Goal: Understand process/instructions: Learn how to perform a task or action

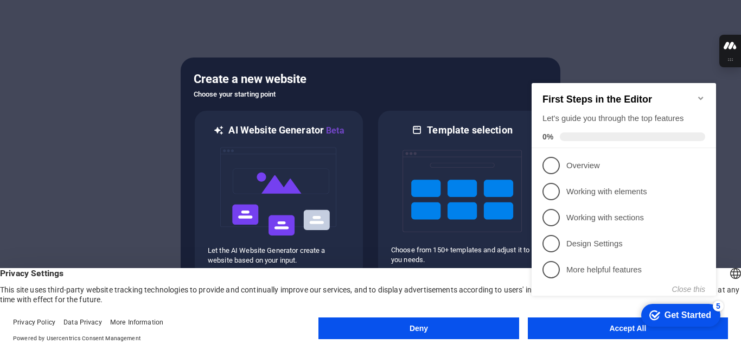
click at [635, 331] on appcues-checklist "Contextual help checklist present on screen" at bounding box center [627, 200] width 198 height 267
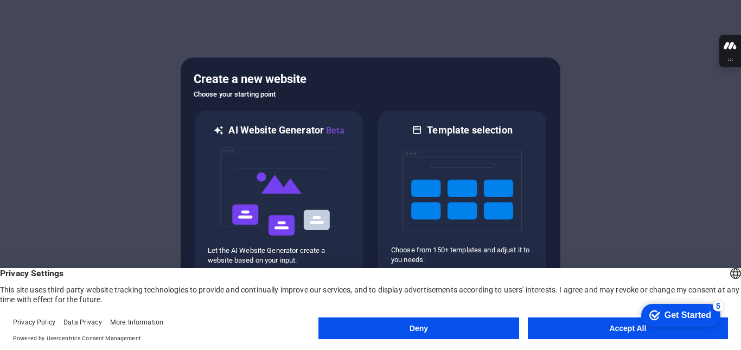
click at [614, 329] on button "Accept All" at bounding box center [628, 329] width 200 height 22
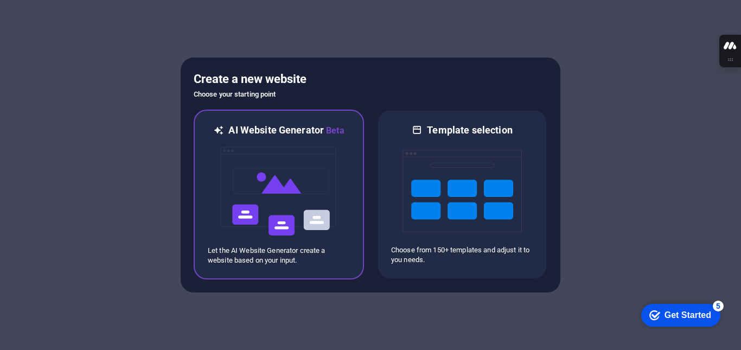
click at [253, 181] on img at bounding box center [278, 191] width 119 height 109
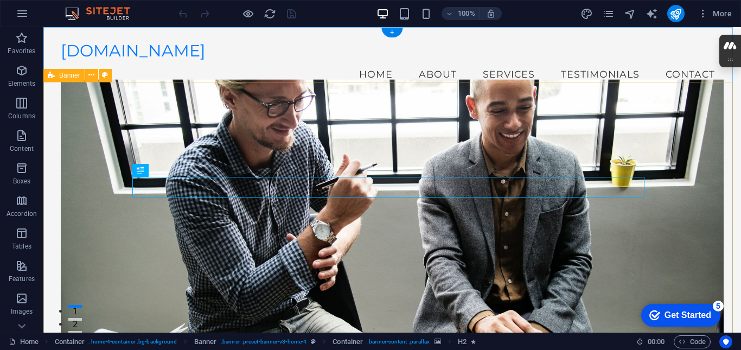
click at [725, 149] on div "Unlock Your Business Potential Empowering Solopreneurs and Small Businesses Get…" at bounding box center [392, 319] width 698 height 435
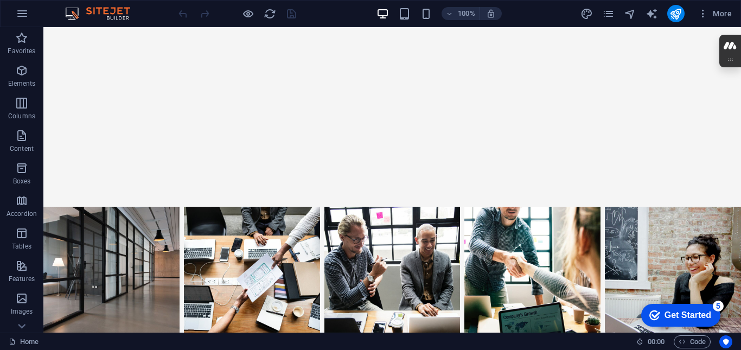
scroll to position [4465, 0]
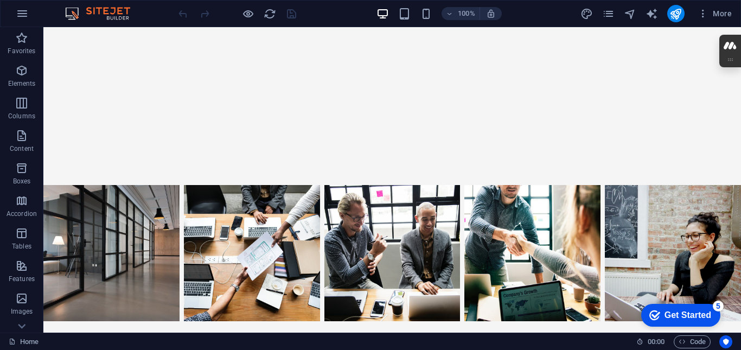
click at [686, 316] on div "Get Started" at bounding box center [688, 315] width 47 height 10
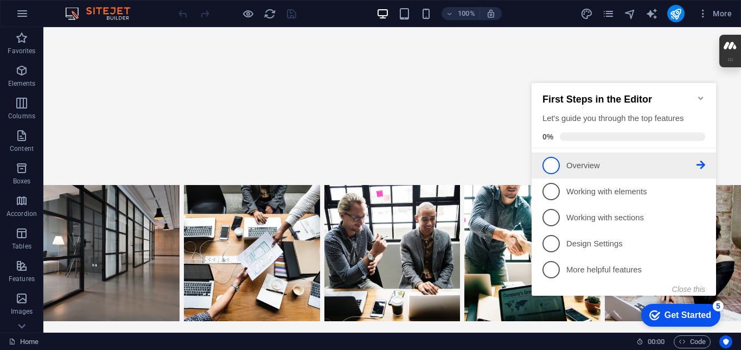
click at [553, 161] on span "1" at bounding box center [551, 165] width 17 height 17
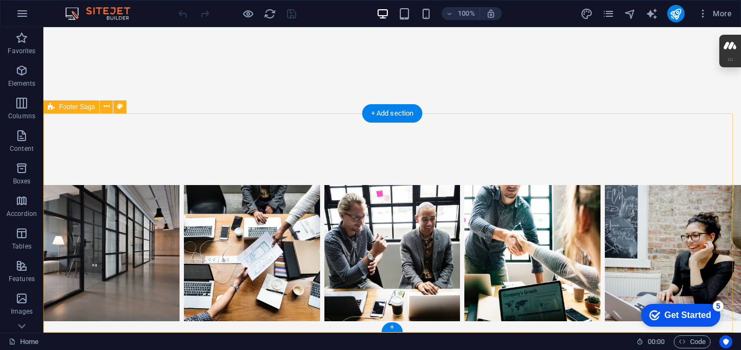
scroll to position [0, 0]
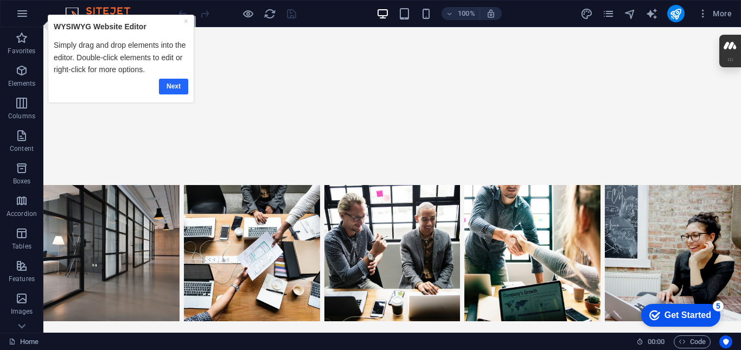
click at [173, 85] on link "Next" at bounding box center [173, 87] width 29 height 16
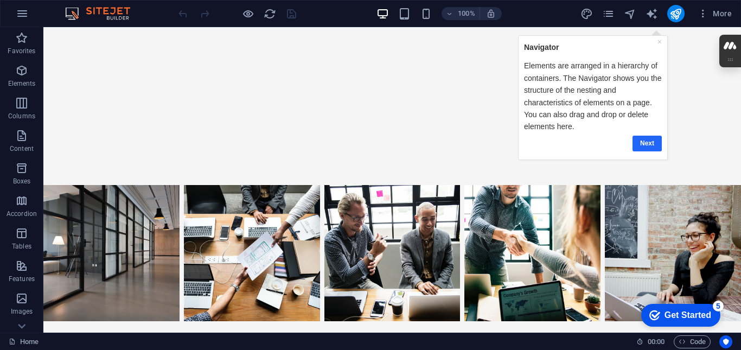
click at [649, 143] on link "Next" at bounding box center [646, 143] width 29 height 16
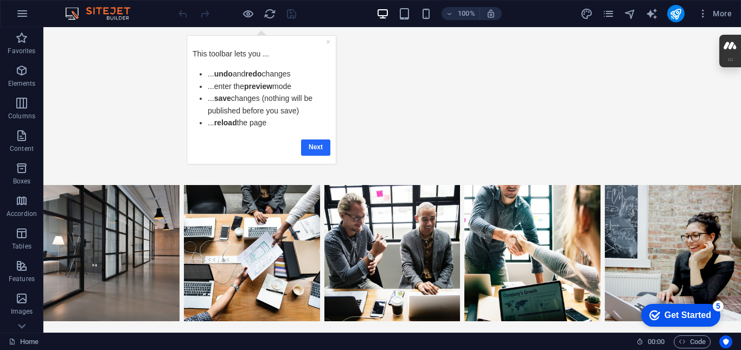
click at [319, 150] on link "Next" at bounding box center [315, 148] width 29 height 16
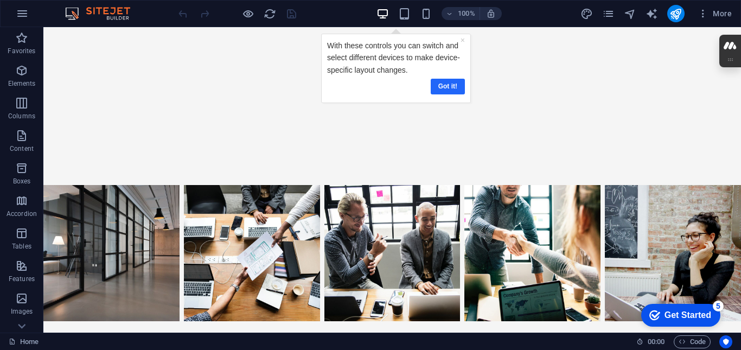
click at [452, 87] on link "Got it!" at bounding box center [447, 87] width 34 height 16
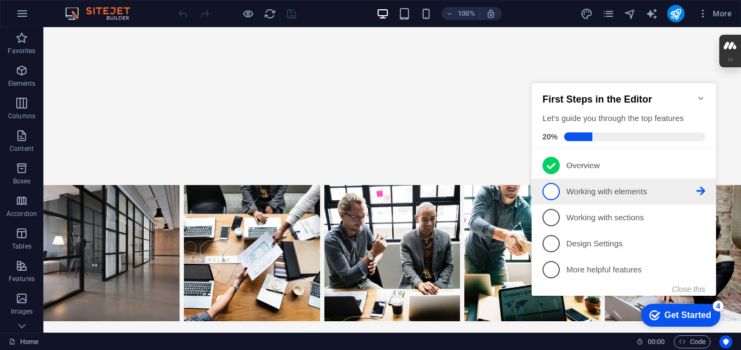
click at [553, 187] on span "2" at bounding box center [551, 191] width 17 height 17
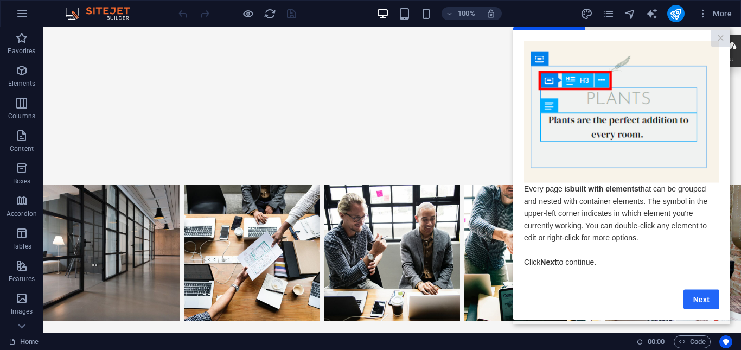
click at [700, 302] on link "Next" at bounding box center [702, 299] width 36 height 20
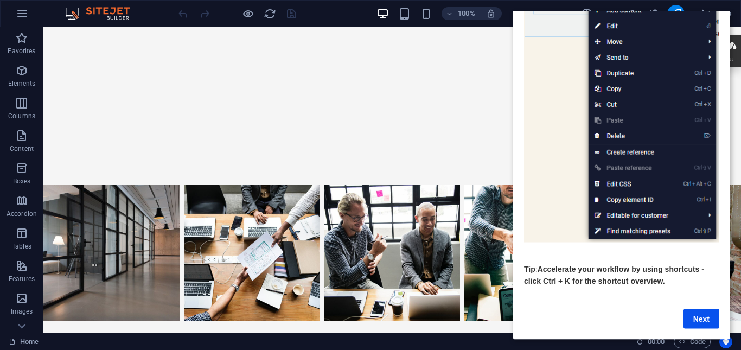
scroll to position [142, 0]
click at [700, 312] on link "Next" at bounding box center [702, 319] width 36 height 20
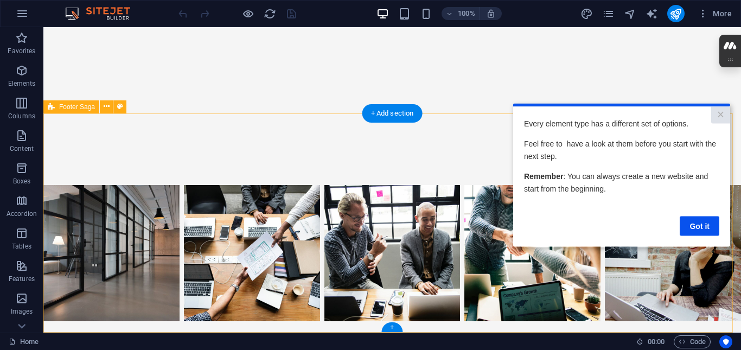
scroll to position [0, 0]
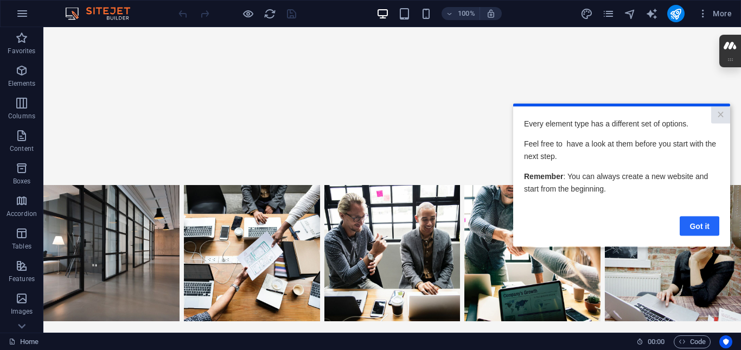
click at [705, 230] on link "Got it" at bounding box center [700, 226] width 40 height 20
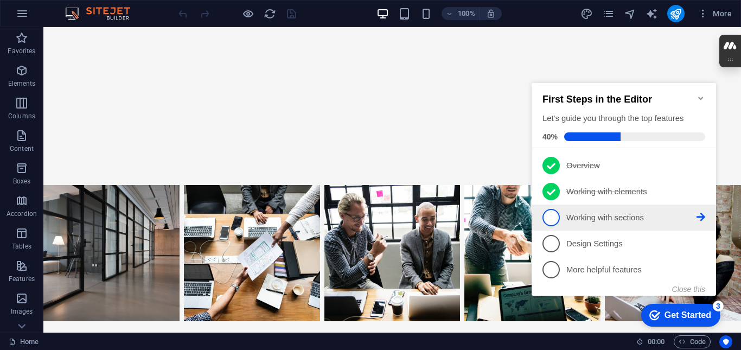
click at [551, 214] on span "3" at bounding box center [551, 217] width 17 height 17
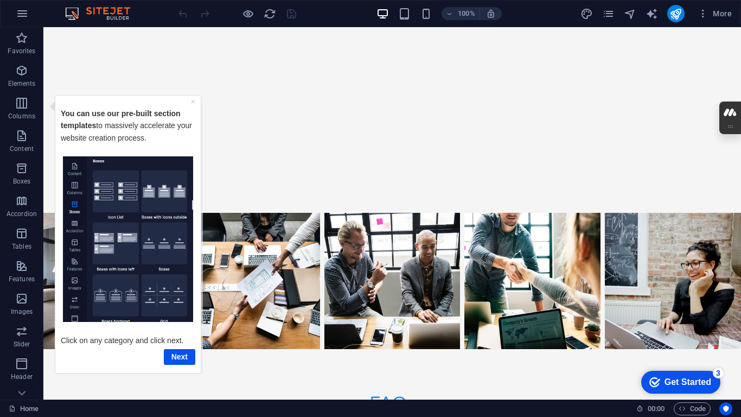
scroll to position [4455, 0]
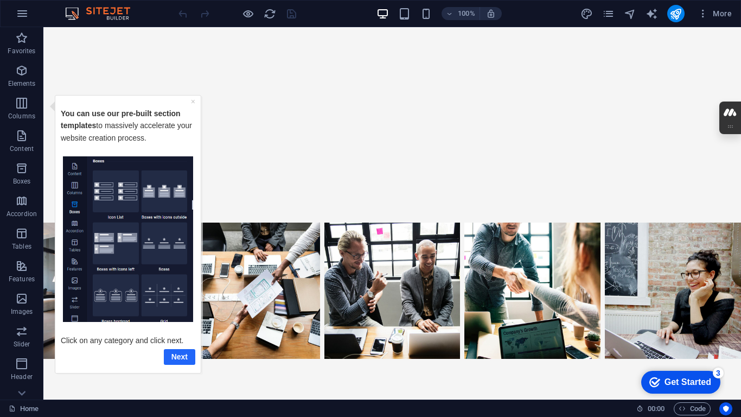
click at [182, 350] on link "Next" at bounding box center [179, 356] width 31 height 16
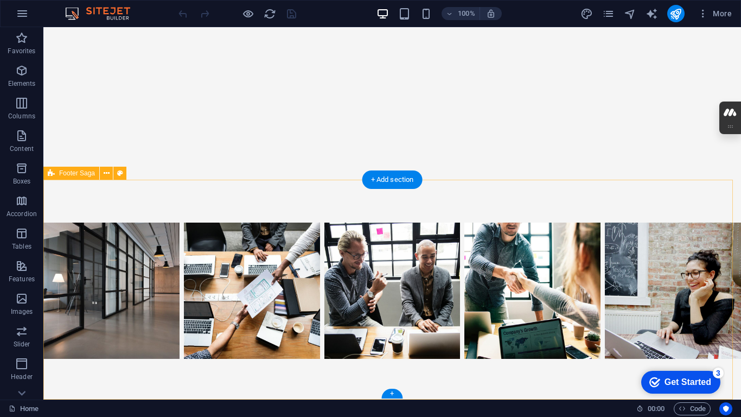
scroll to position [0, 0]
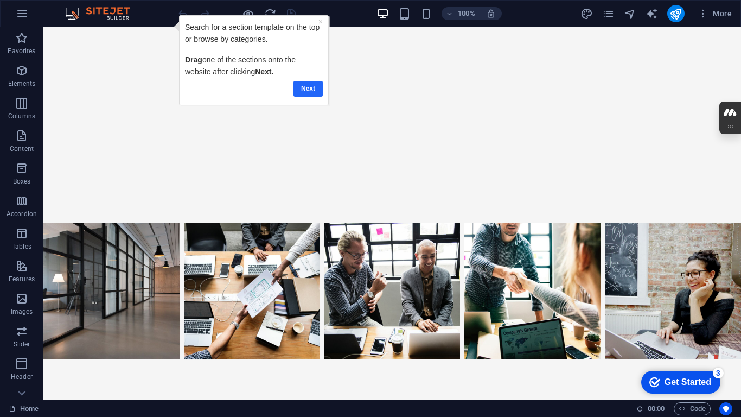
click at [309, 86] on link "Next" at bounding box center [307, 89] width 29 height 16
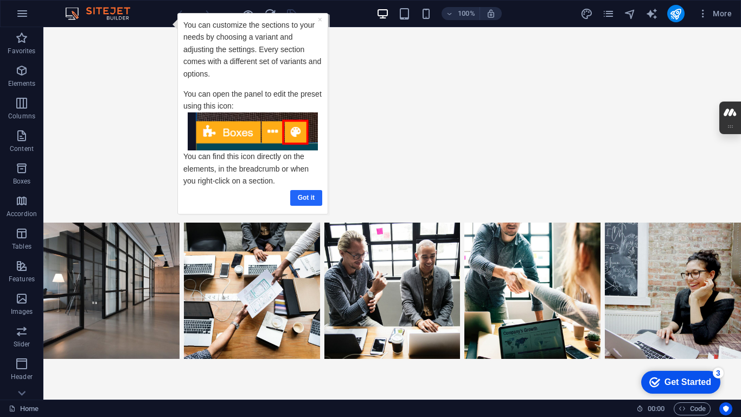
click at [312, 199] on link "Got it" at bounding box center [306, 198] width 32 height 16
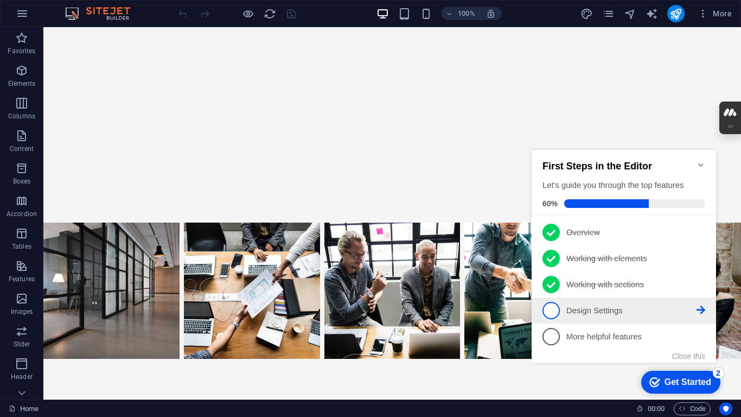
click at [552, 304] on span "4" at bounding box center [551, 310] width 17 height 17
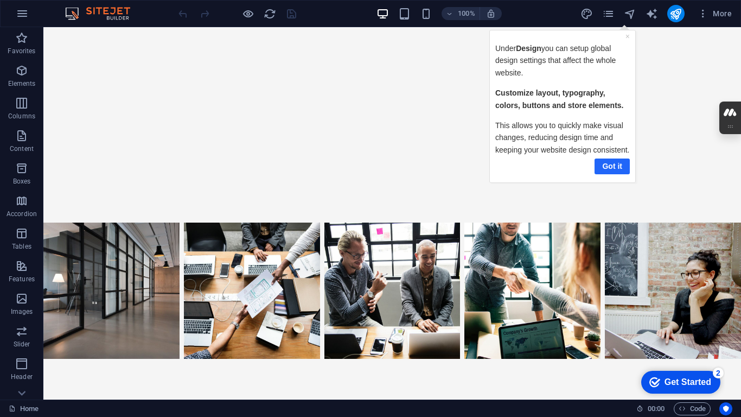
click at [609, 166] on link "Got it" at bounding box center [611, 166] width 35 height 16
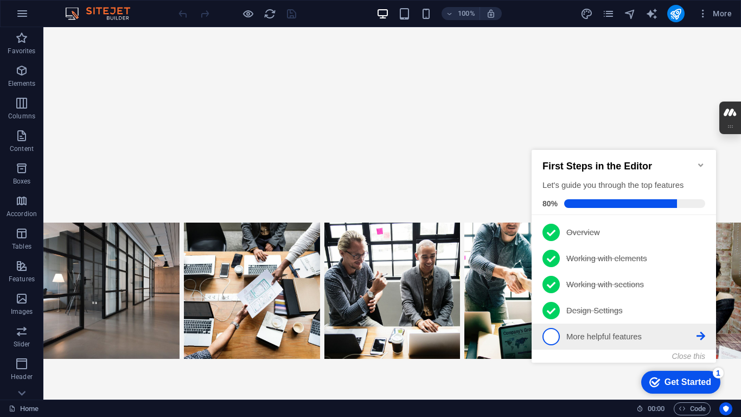
click at [549, 334] on span "5" at bounding box center [551, 336] width 17 height 17
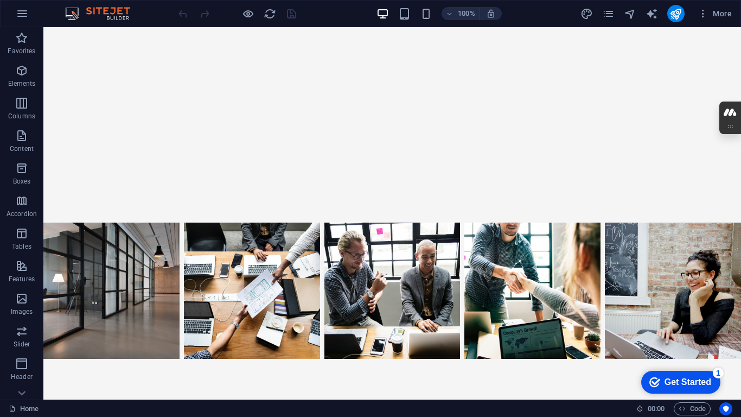
click at [692, 350] on div "Get Started" at bounding box center [688, 382] width 47 height 10
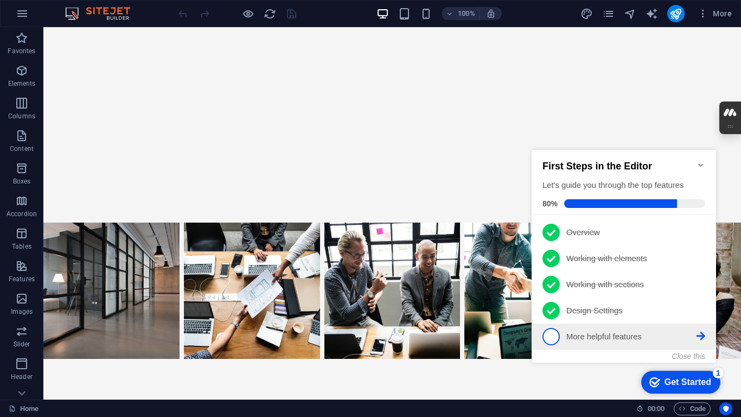
click at [549, 335] on span "5" at bounding box center [551, 336] width 17 height 17
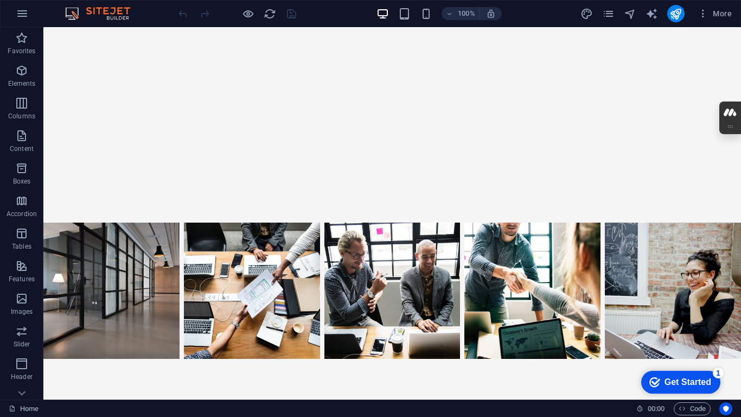
click at [720, 350] on div "1" at bounding box center [718, 372] width 11 height 11
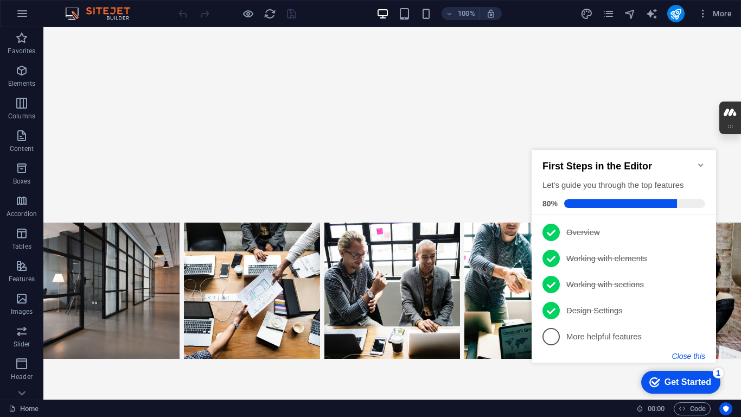
click at [688, 350] on button "Close this" at bounding box center [689, 356] width 33 height 9
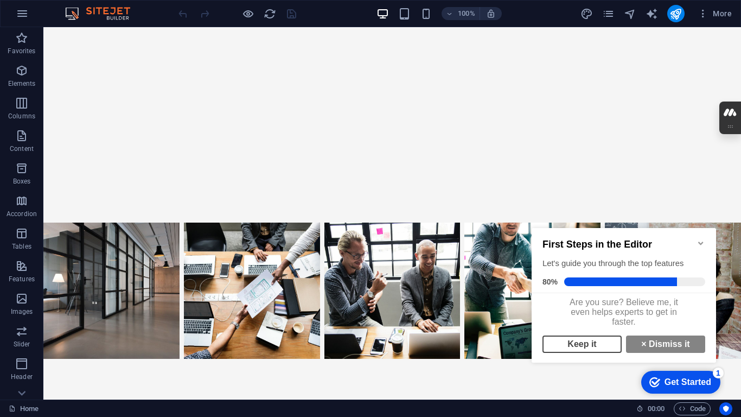
click at [581, 350] on link "Keep it" at bounding box center [582, 343] width 79 height 17
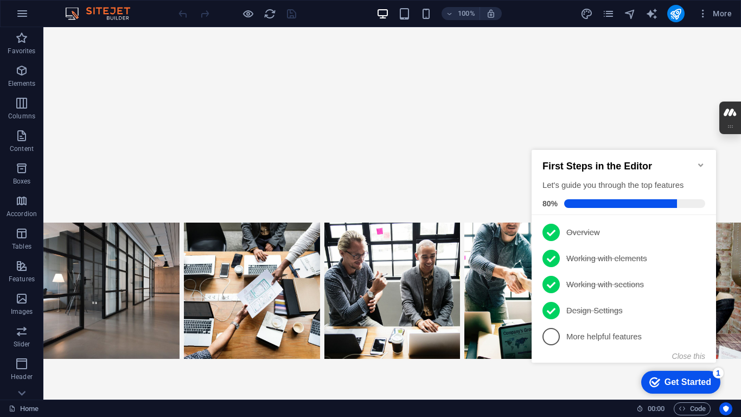
click div "checkmark Get Started 1 First Steps in the Editor Let's guide you through the t…"
click at [546, 339] on span "5" at bounding box center [551, 336] width 17 height 17
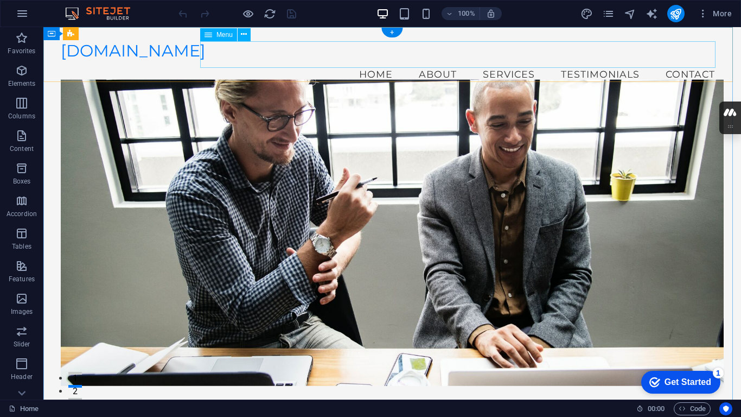
click at [428, 61] on nav "Home About Services Testimonials Contact" at bounding box center [392, 74] width 663 height 27
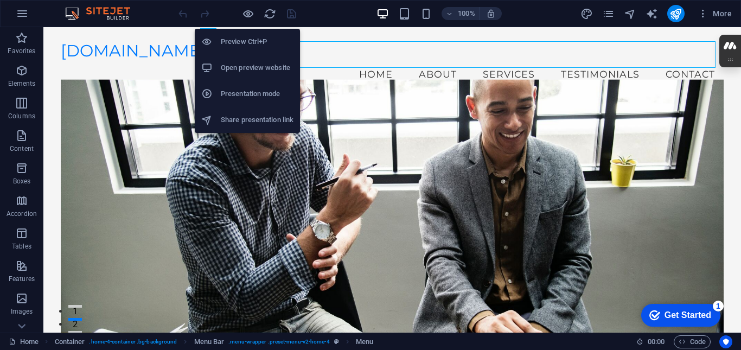
click at [238, 44] on h6 "Preview Ctrl+P" at bounding box center [257, 41] width 73 height 13
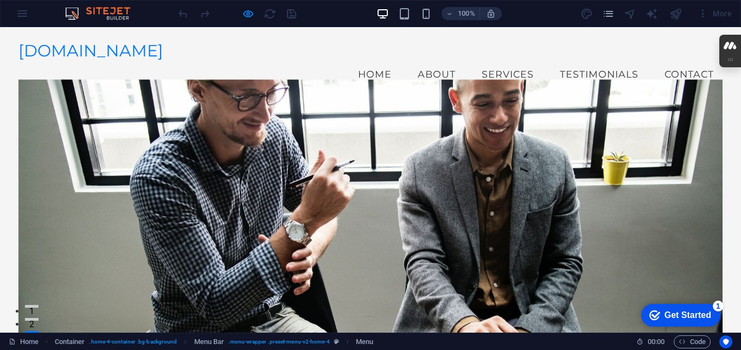
click at [429, 61] on link "About" at bounding box center [436, 74] width 55 height 27
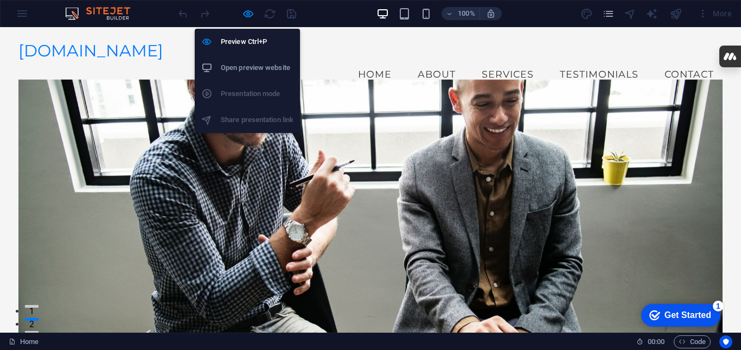
click at [252, 66] on h6 "Open preview website" at bounding box center [257, 67] width 73 height 13
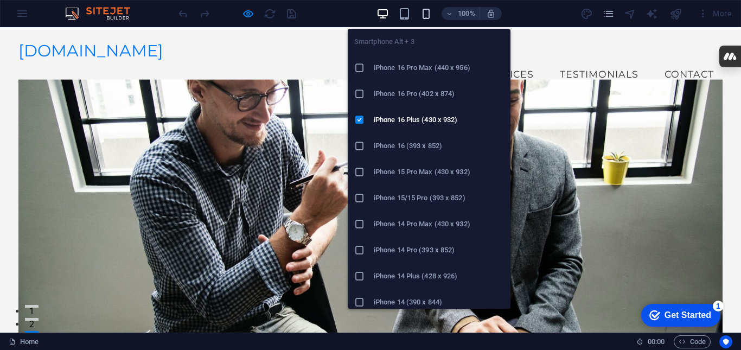
click at [429, 16] on icon "button" at bounding box center [426, 14] width 12 height 12
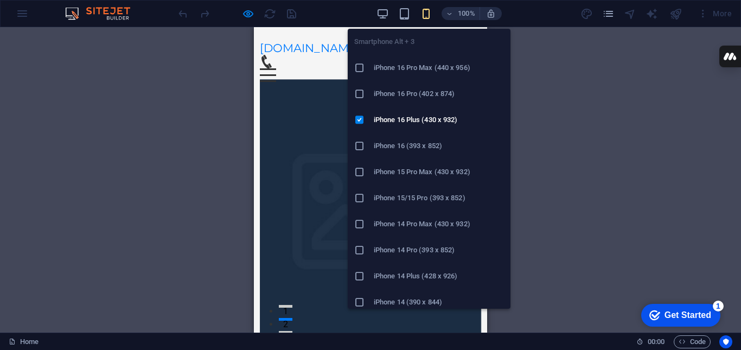
click at [412, 149] on h6 "iPhone 16 (393 x 852)" at bounding box center [439, 146] width 130 height 13
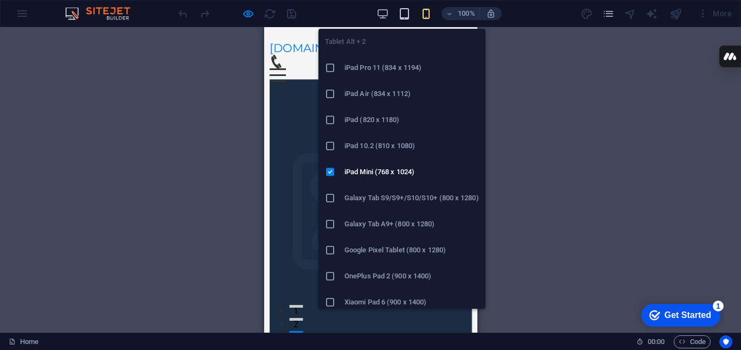
click at [404, 13] on icon "button" at bounding box center [404, 14] width 12 height 12
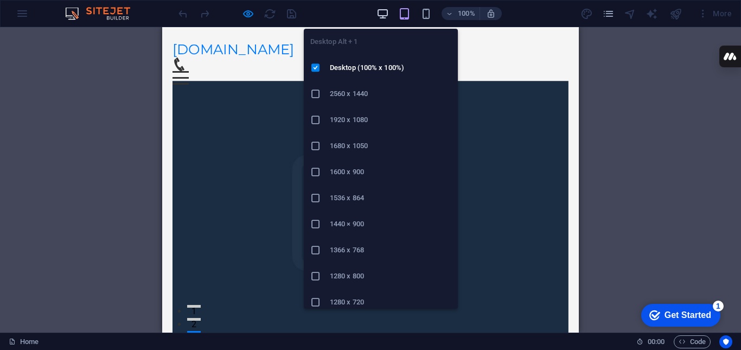
click at [384, 13] on icon "button" at bounding box center [383, 14] width 12 height 12
